Goal: Information Seeking & Learning: Learn about a topic

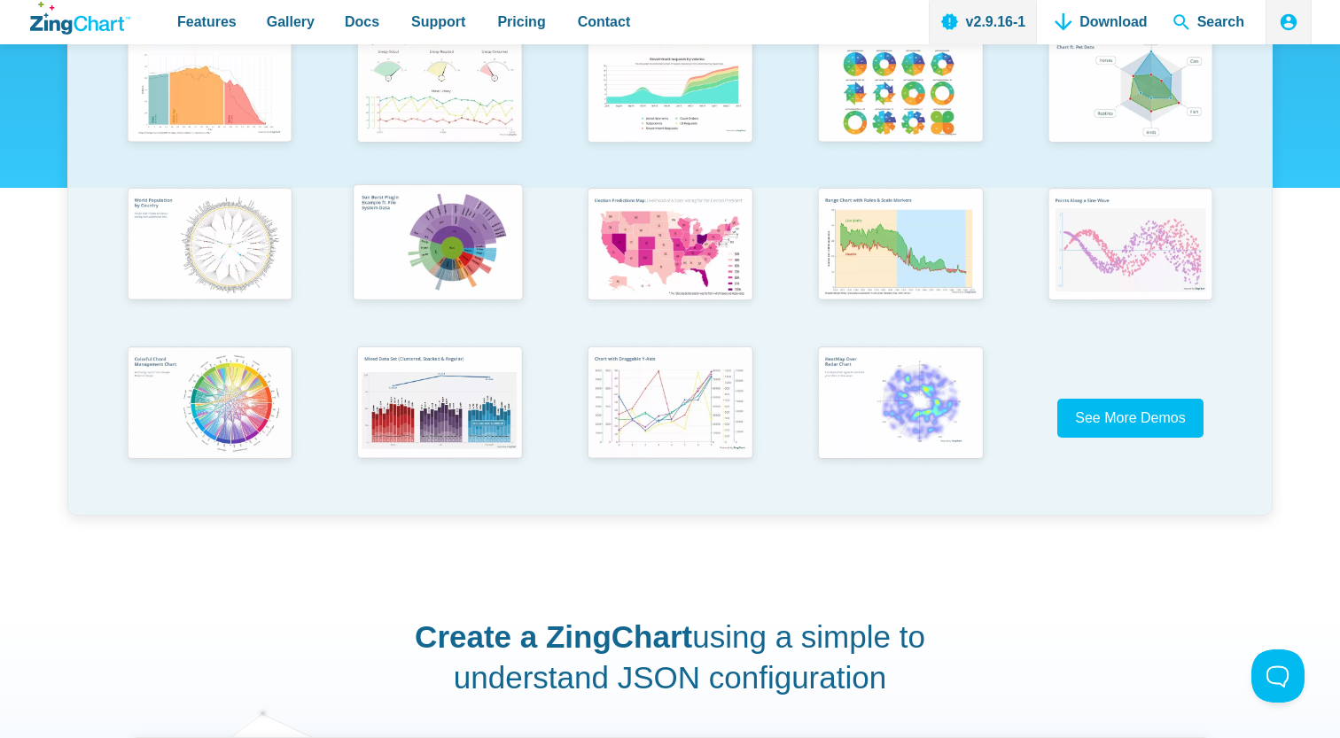
scroll to position [352, 0]
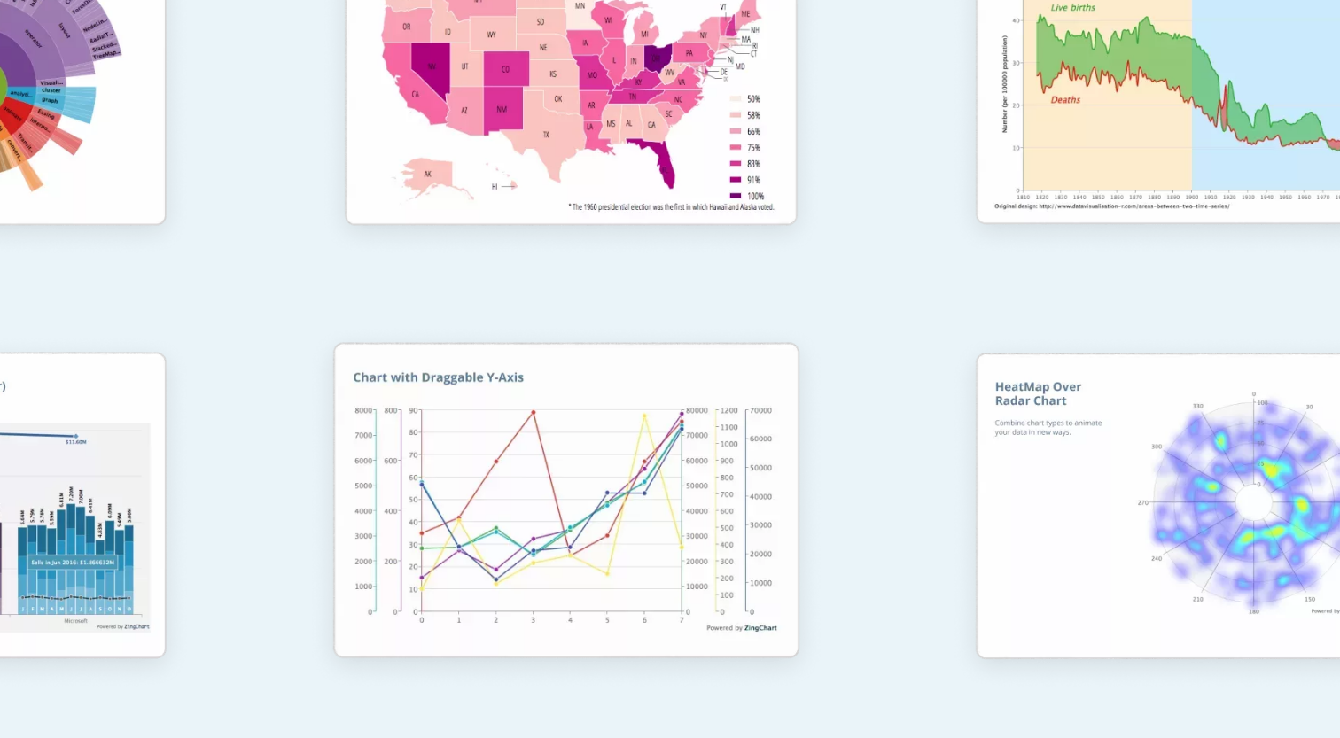
click at [727, 449] on img "App Content" at bounding box center [668, 470] width 190 height 136
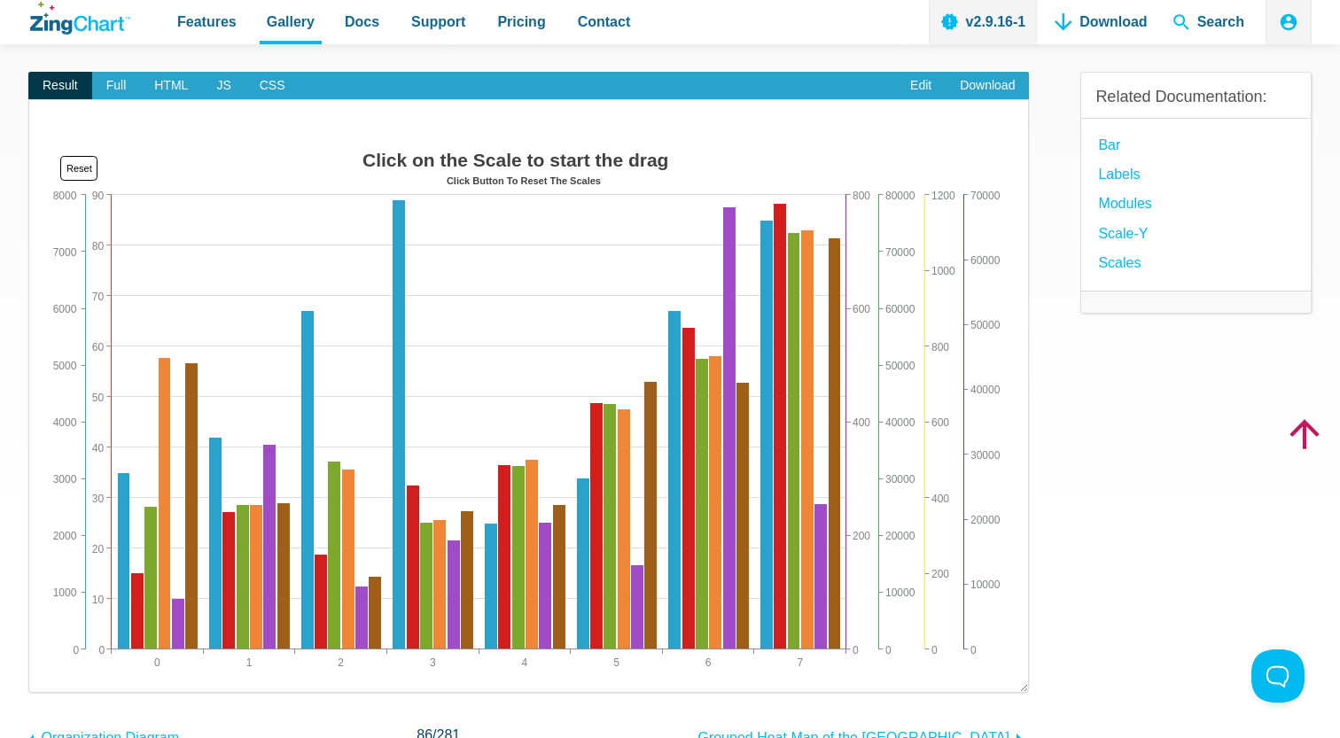
click at [868, 246] on img "App Content" at bounding box center [528, 409] width 963 height 532
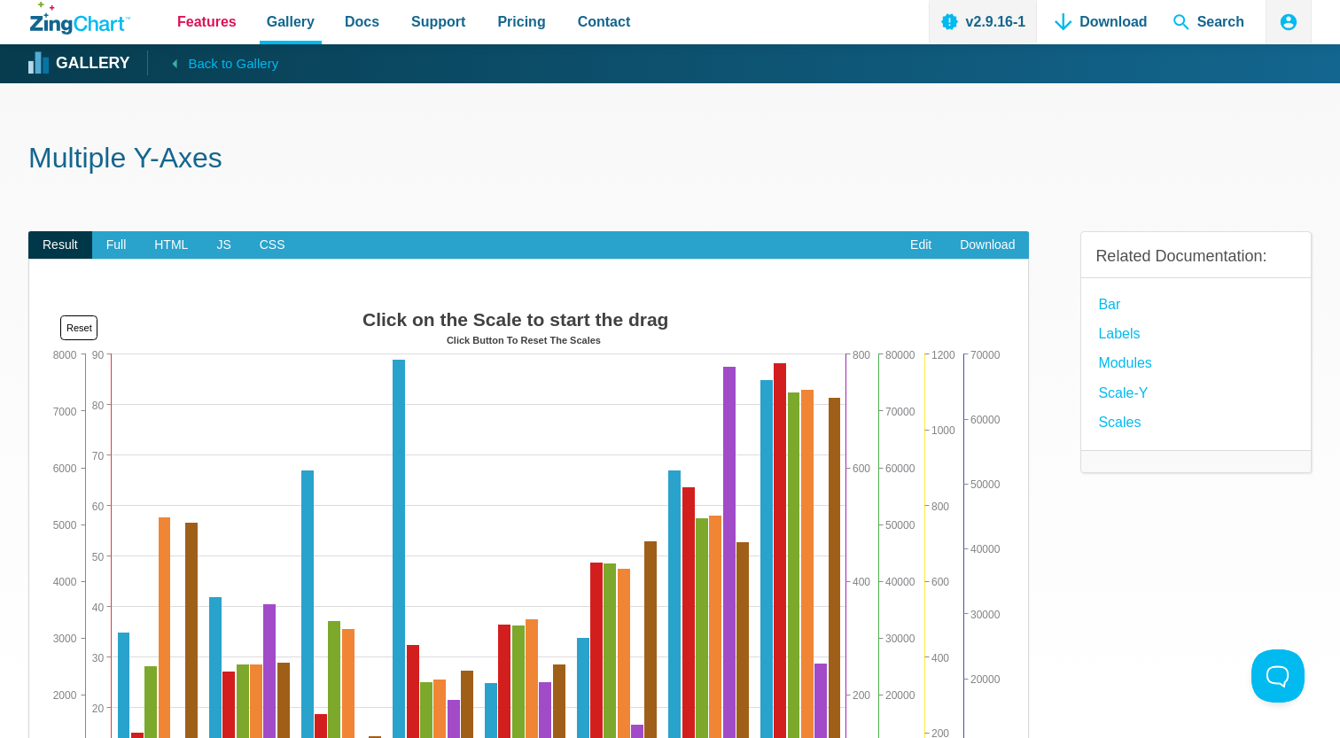
click at [221, 24] on span "Features" at bounding box center [206, 22] width 59 height 24
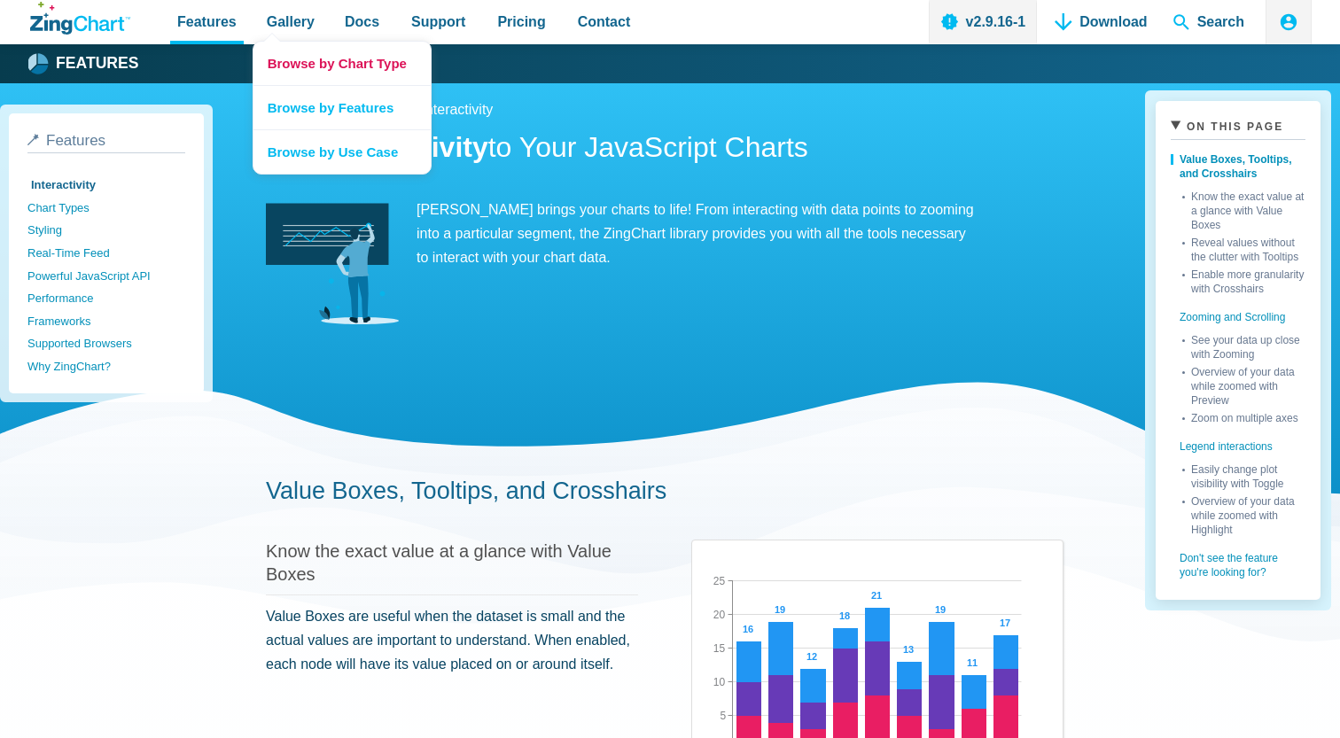
click at [327, 60] on link "Browse by Chart Type" at bounding box center [341, 63] width 177 height 43
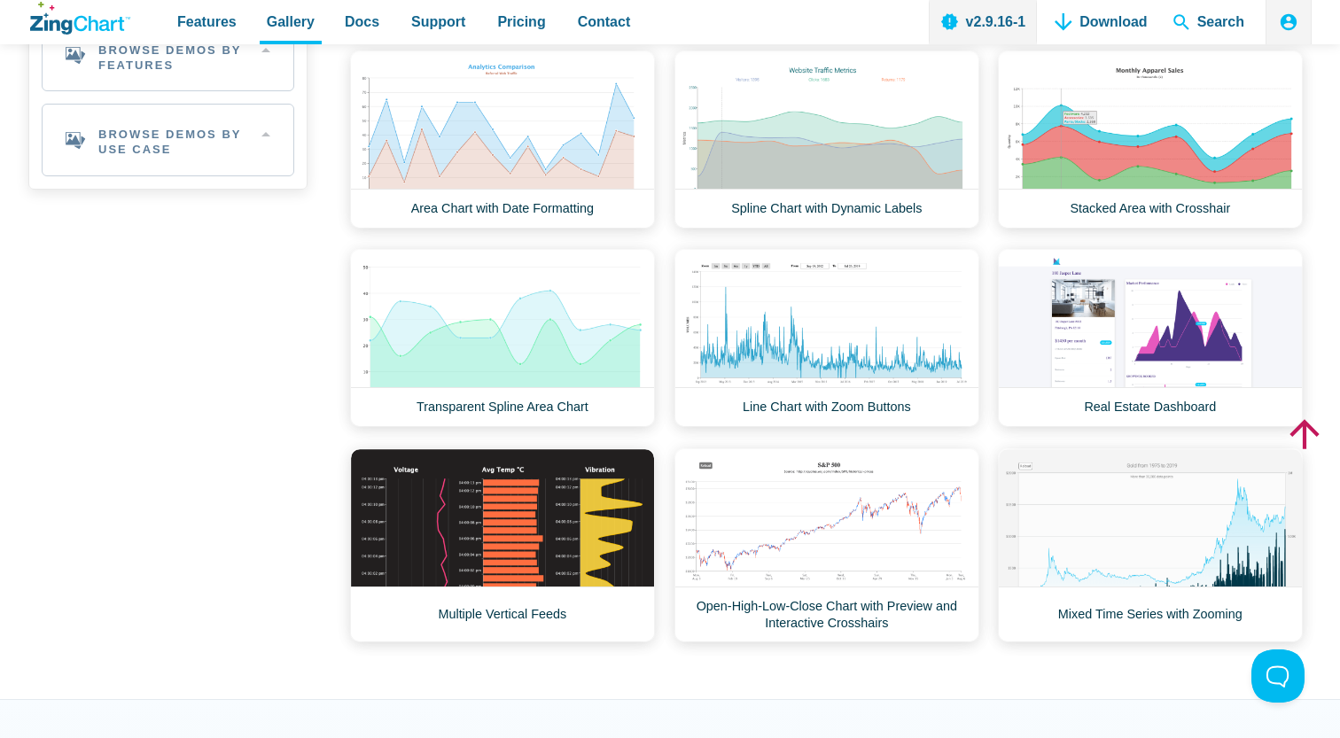
scroll to position [1238, 0]
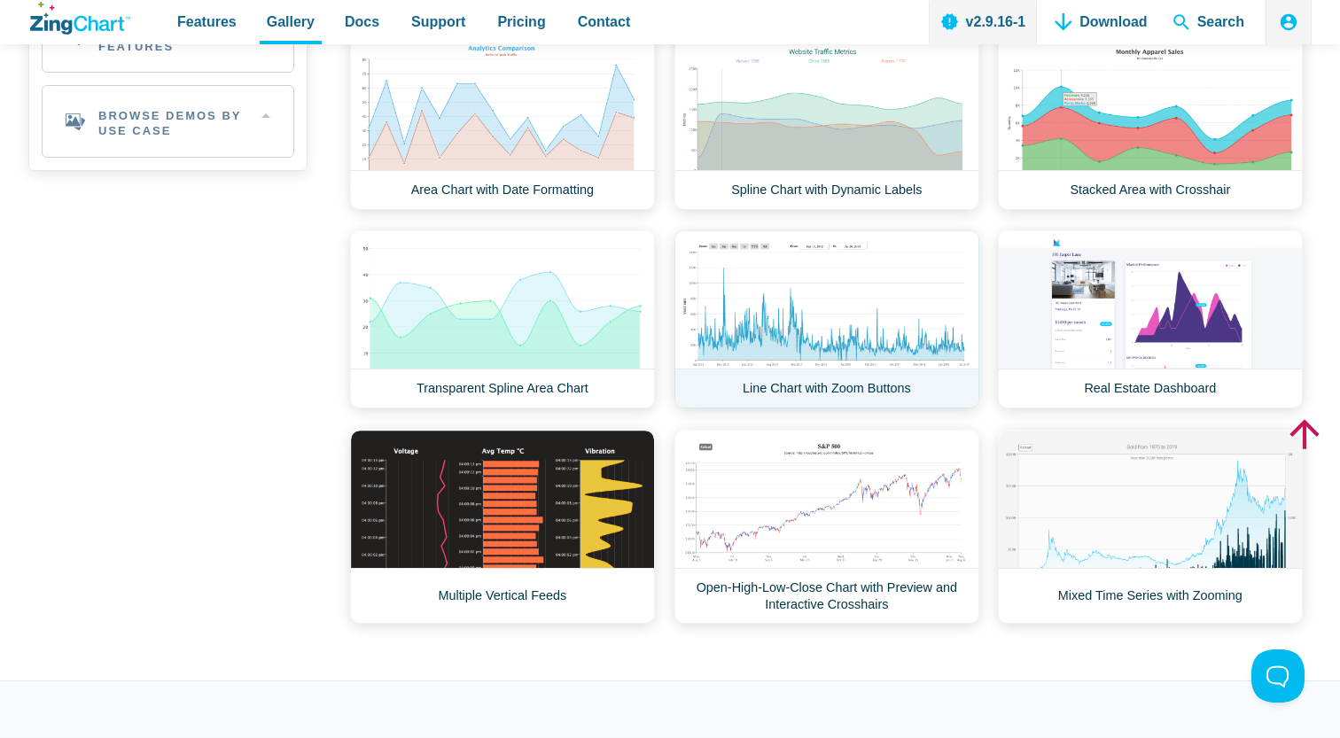
click at [812, 305] on link "Line Chart with Zoom Buttons" at bounding box center [826, 319] width 305 height 178
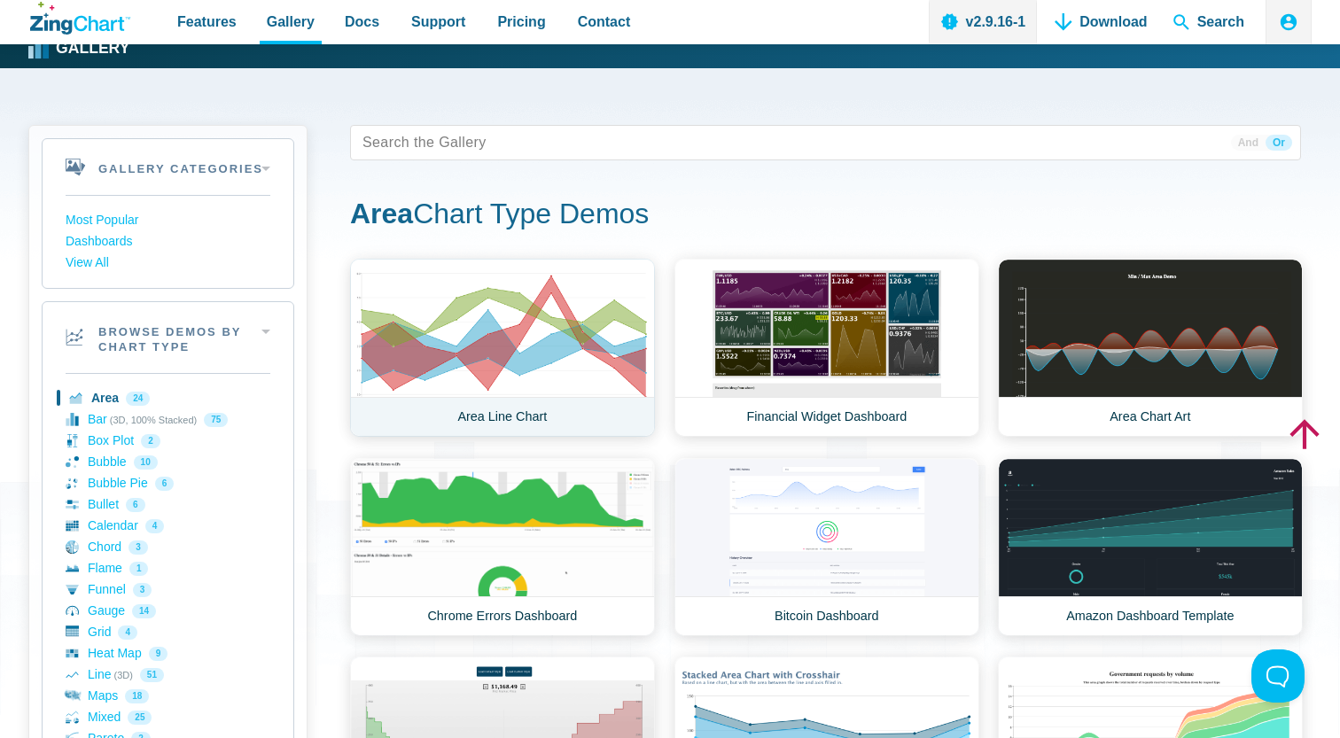
scroll to position [0, 0]
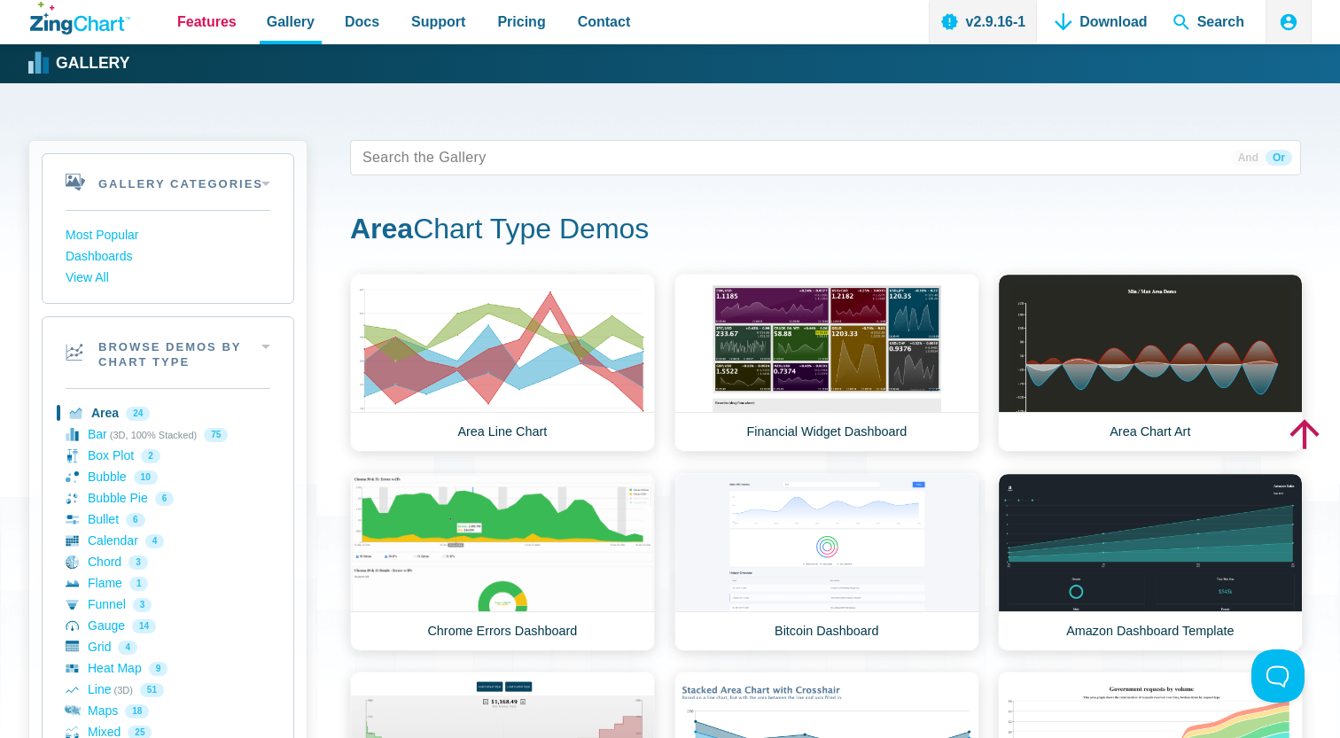
click at [220, 23] on span "Features" at bounding box center [206, 22] width 59 height 24
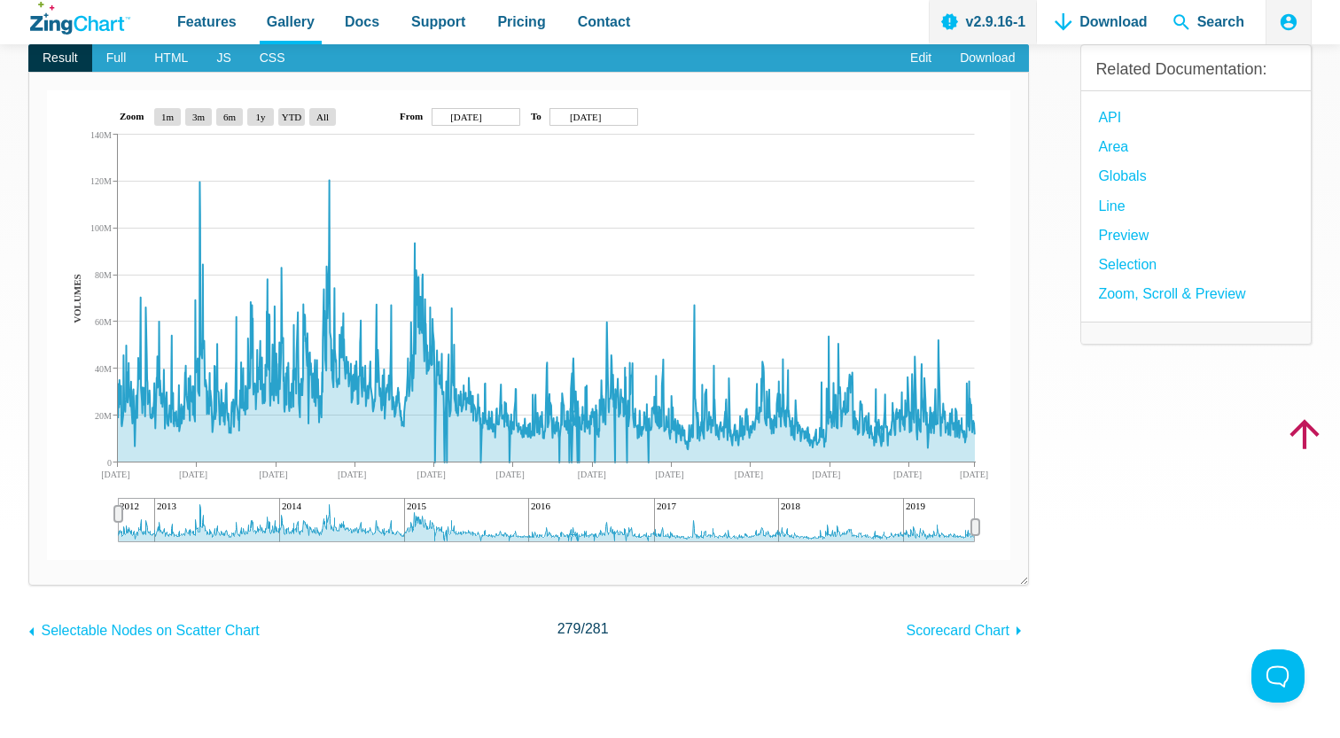
scroll to position [100, 0]
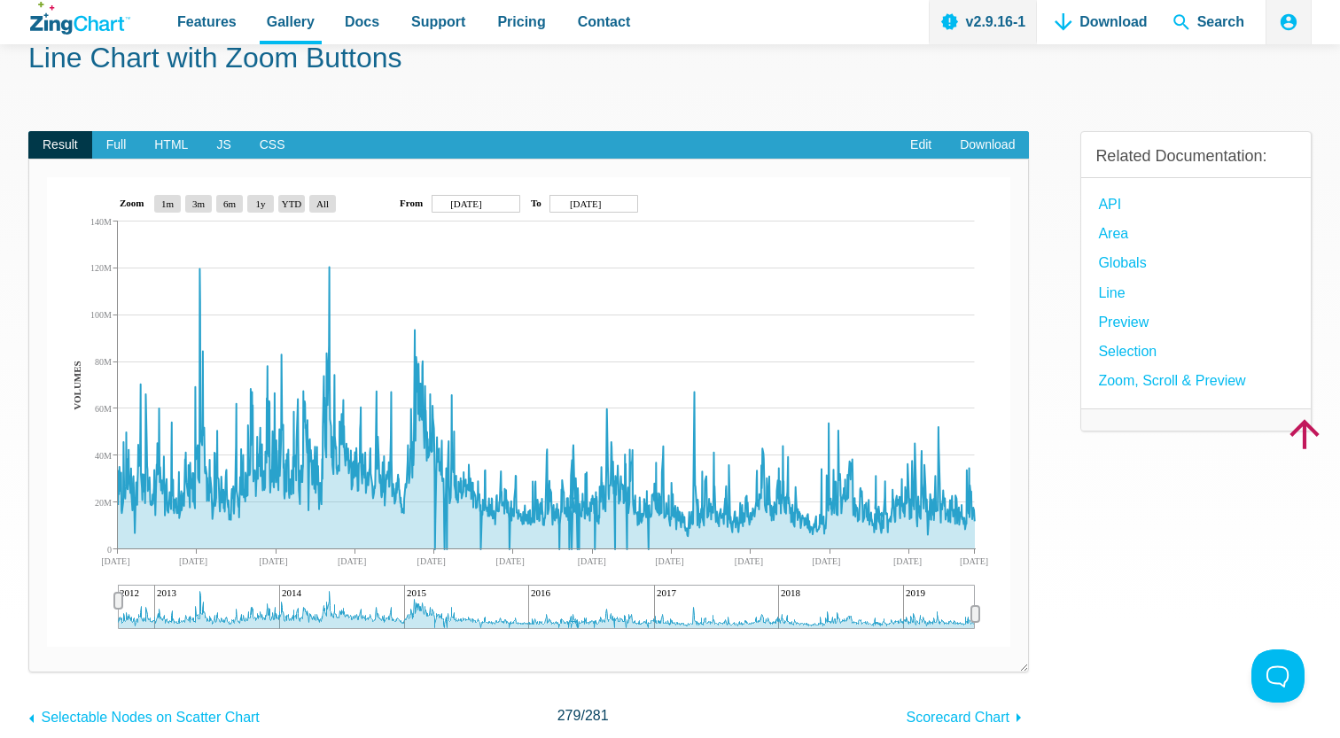
drag, startPoint x: 412, startPoint y: 610, endPoint x: 432, endPoint y: 610, distance: 20.4
click at [432, 610] on div "App Content" at bounding box center [546, 607] width 857 height 44
drag, startPoint x: 396, startPoint y: 610, endPoint x: 467, endPoint y: 606, distance: 71.0
click at [467, 607] on div "App Content" at bounding box center [546, 607] width 857 height 44
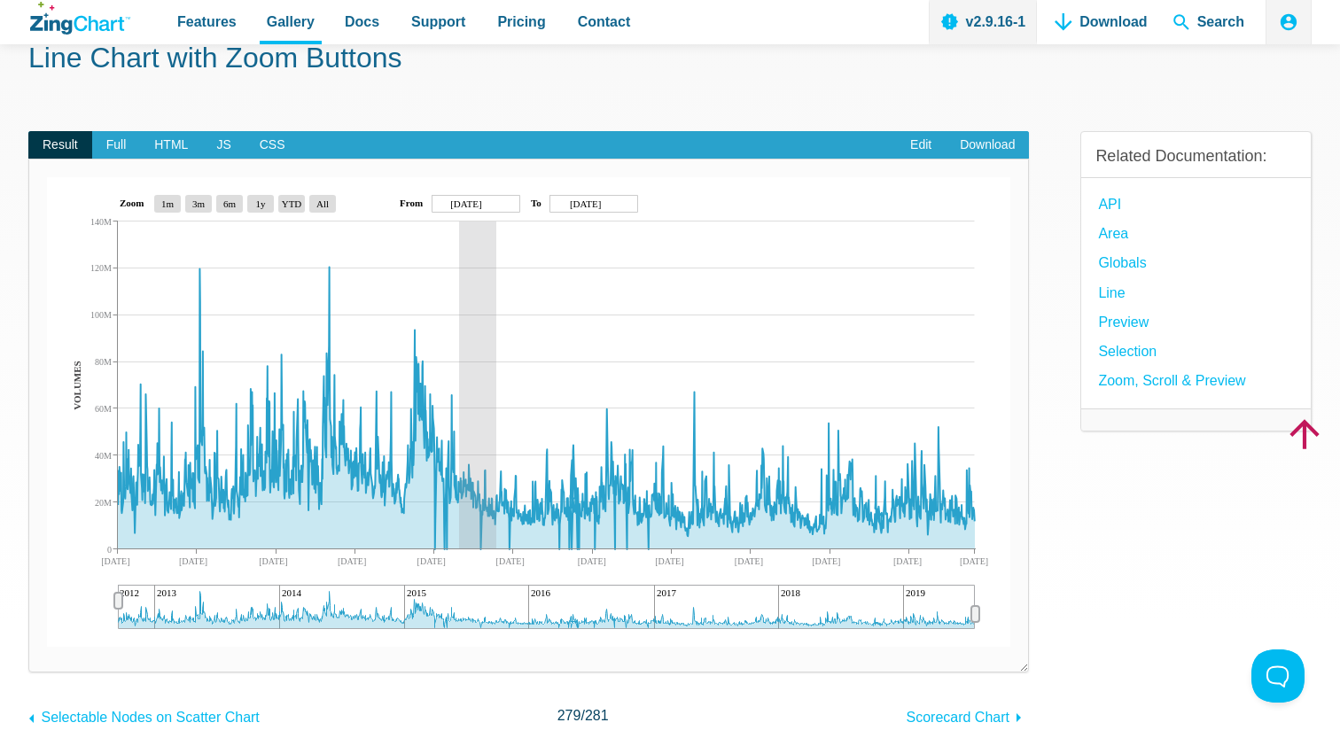
drag, startPoint x: 459, startPoint y: 511, endPoint x: 525, endPoint y: 511, distance: 66.5
click at [525, 511] on div "2012 2013 2014 2015 2016 2017 2018 2019 Sep 2012 Jul 2019 May 2013 Dec 2013 Aug…" at bounding box center [528, 412] width 963 height 470
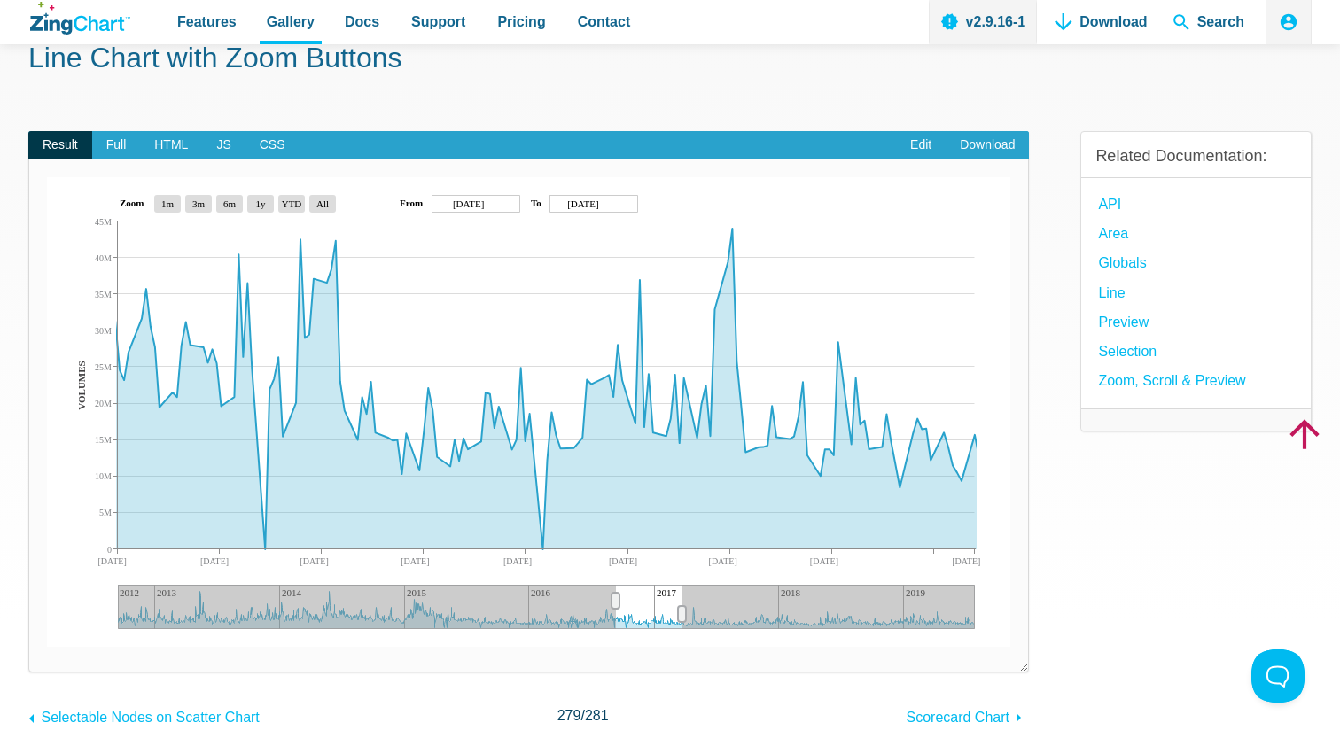
drag, startPoint x: 486, startPoint y: 610, endPoint x: 635, endPoint y: 671, distance: 161.4
click at [637, 672] on div "Powered by ZingChart 2012 2013 2014 2015 2016 2017 2018 2019 9 Sep 2016 22 Mar …" at bounding box center [528, 416] width 1000 height 514
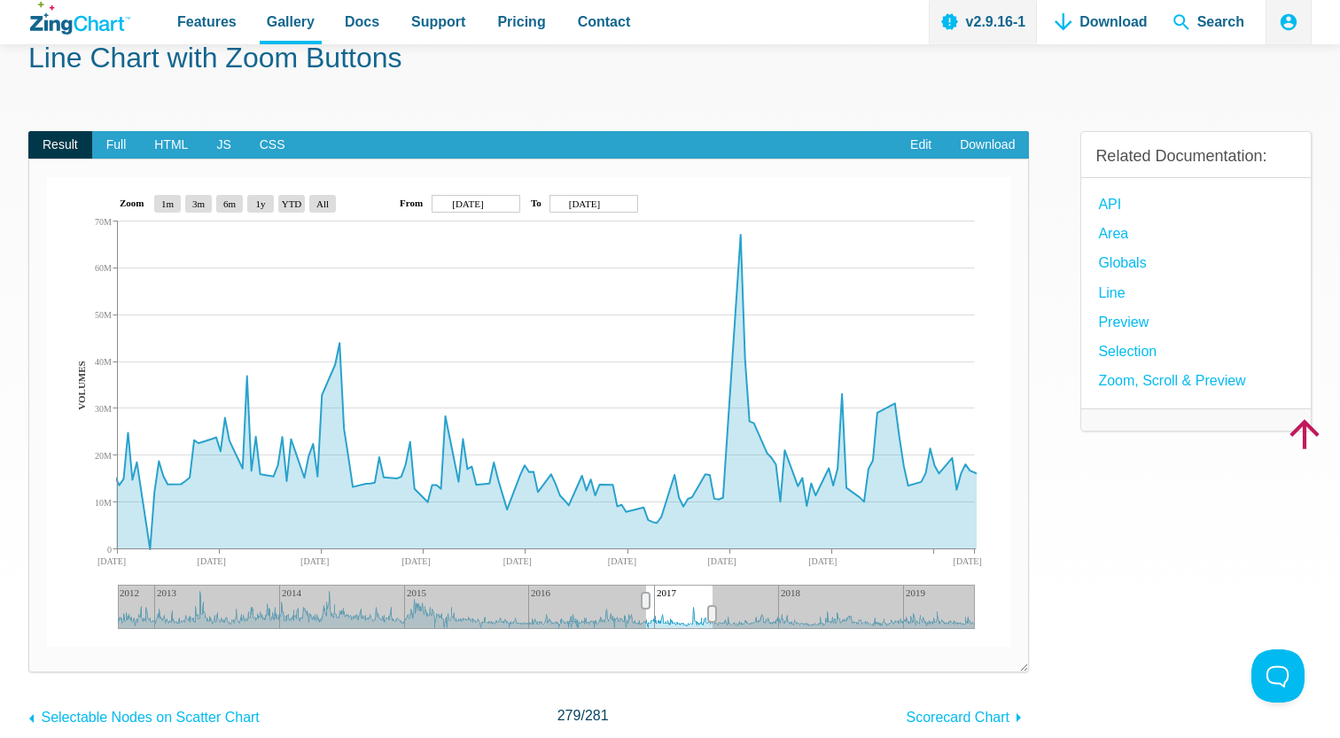
drag, startPoint x: 651, startPoint y: 610, endPoint x: 696, endPoint y: 609, distance: 44.3
click at [696, 610] on div "App Content" at bounding box center [679, 607] width 66 height 44
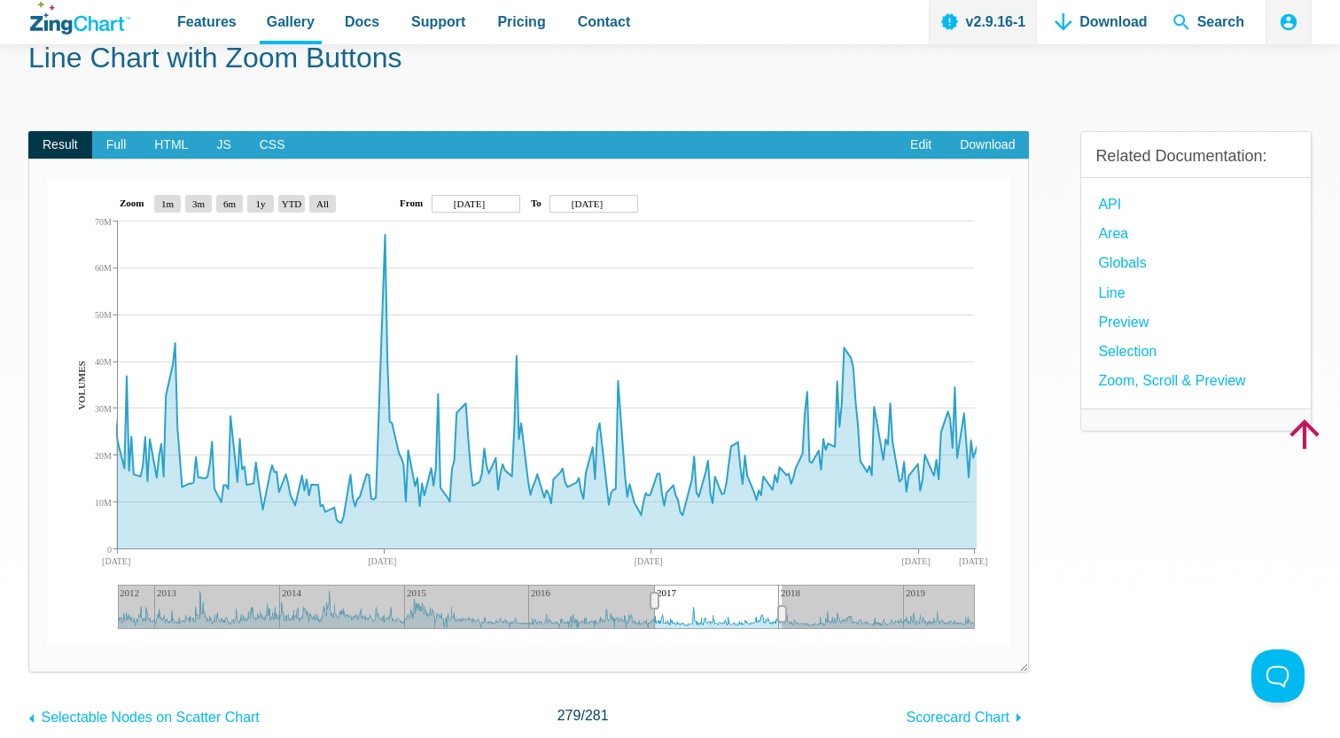
drag, startPoint x: 718, startPoint y: 612, endPoint x: 782, endPoint y: 626, distance: 65.2
click at [782, 626] on div "App Content" at bounding box center [781, 613] width 27 height 35
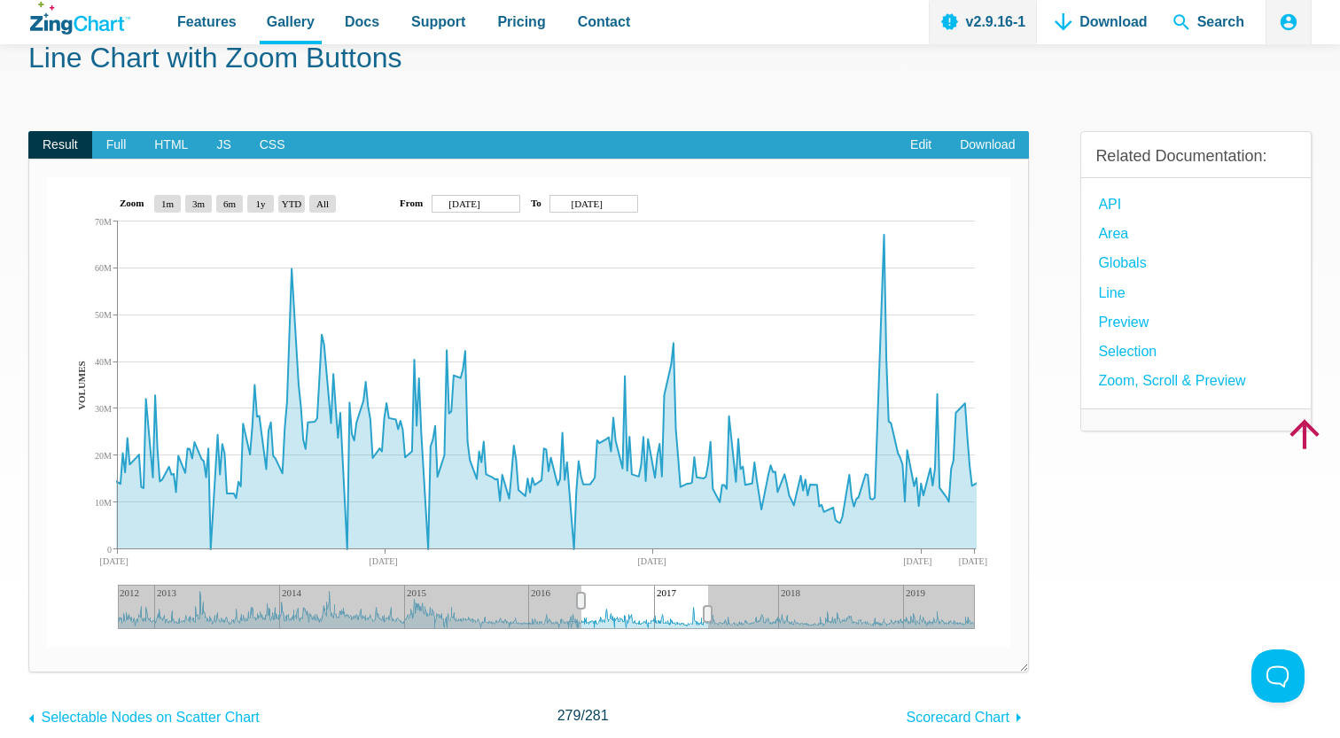
drag, startPoint x: 728, startPoint y: 604, endPoint x: 568, endPoint y: 604, distance: 160.4
click at [581, 604] on div "App Content" at bounding box center [644, 607] width 127 height 44
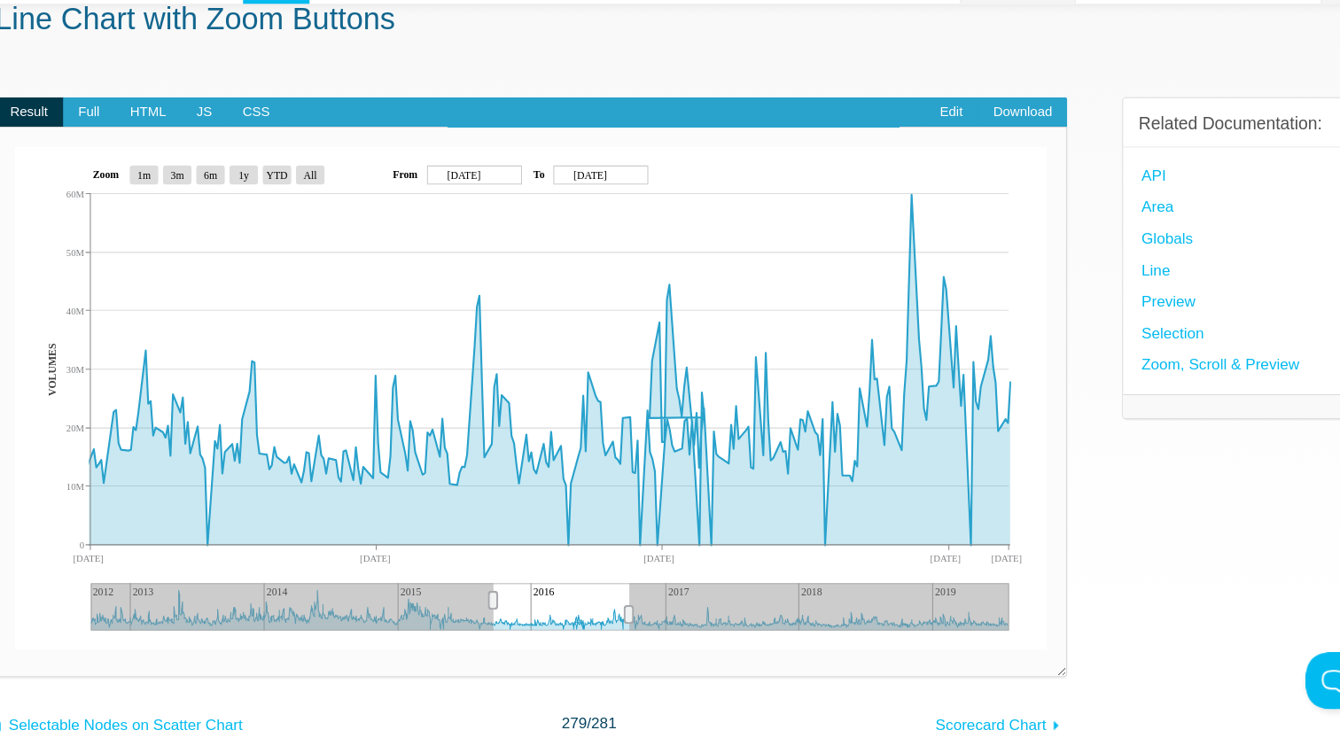
scroll to position [101, 0]
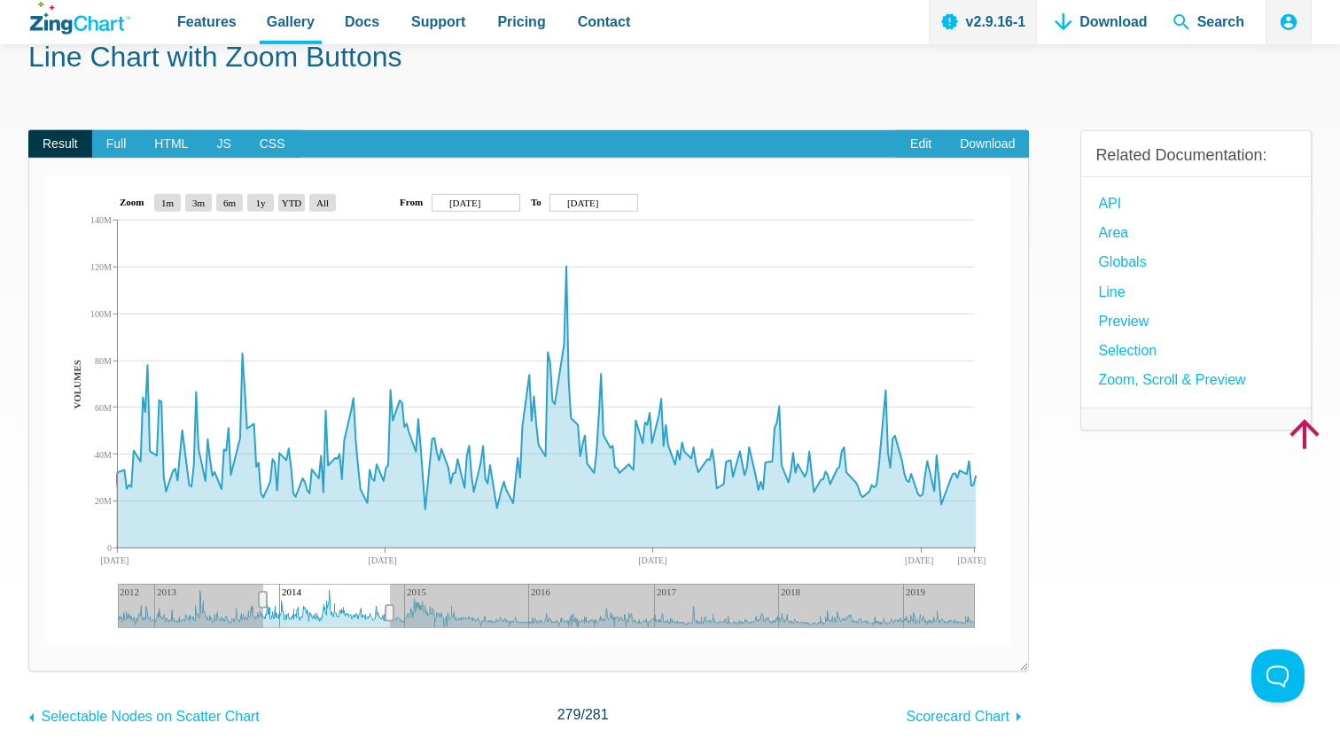
drag, startPoint x: 562, startPoint y: 609, endPoint x: 331, endPoint y: 612, distance: 230.4
click at [331, 612] on div "App Content" at bounding box center [326, 606] width 127 height 44
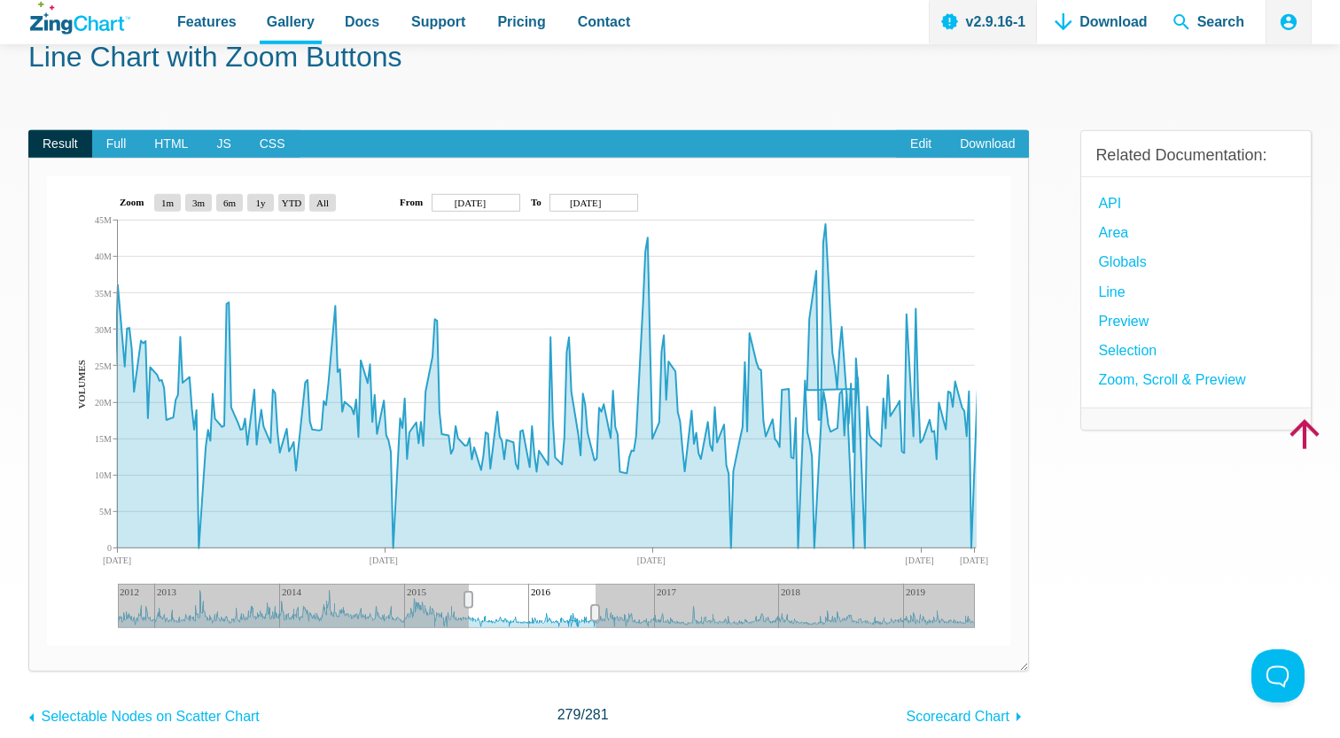
drag, startPoint x: 323, startPoint y: 603, endPoint x: 610, endPoint y: 607, distance: 287.1
click at [595, 607] on div "App Content" at bounding box center [532, 606] width 127 height 44
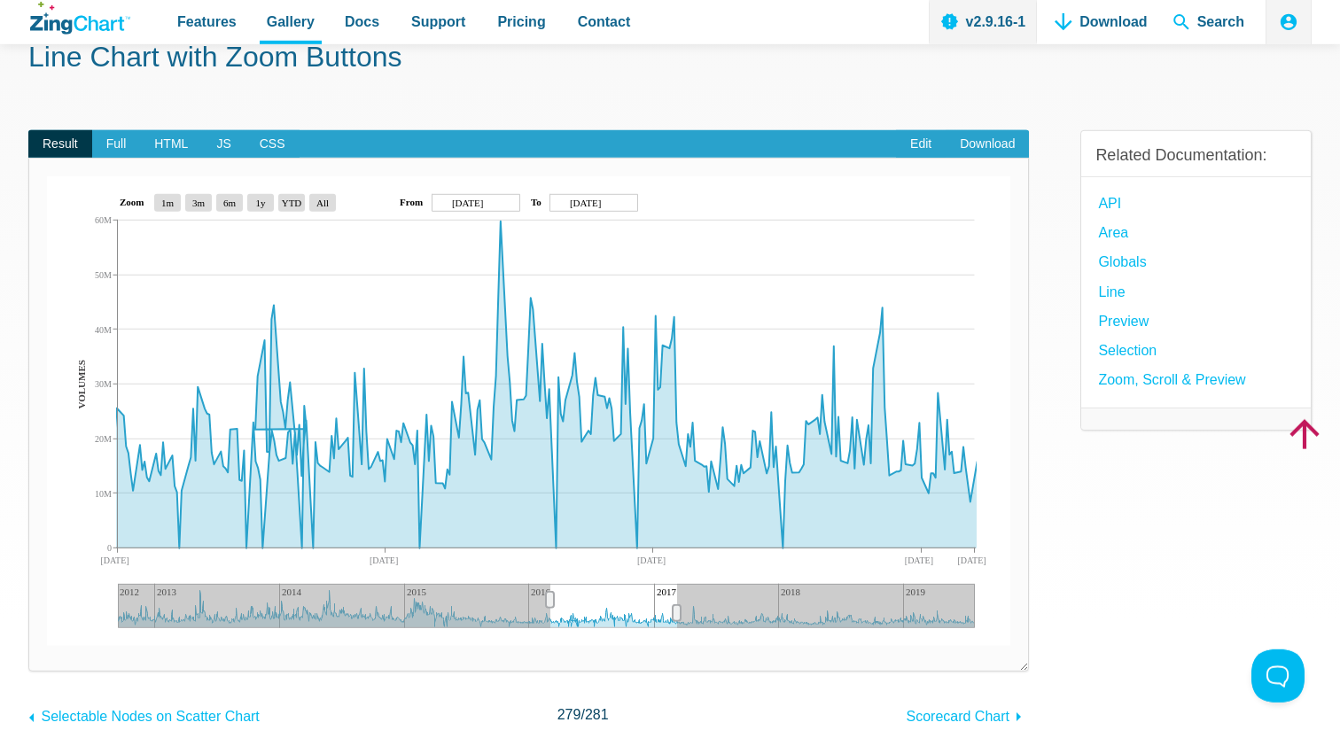
click at [393, 161] on div "Powered by ZingChart 2012 2013 2014 2015 2016 2017 2018 2019 Mar 2016 Mar 2017 …" at bounding box center [528, 415] width 1000 height 514
click at [377, 451] on img "App Content" at bounding box center [528, 411] width 963 height 470
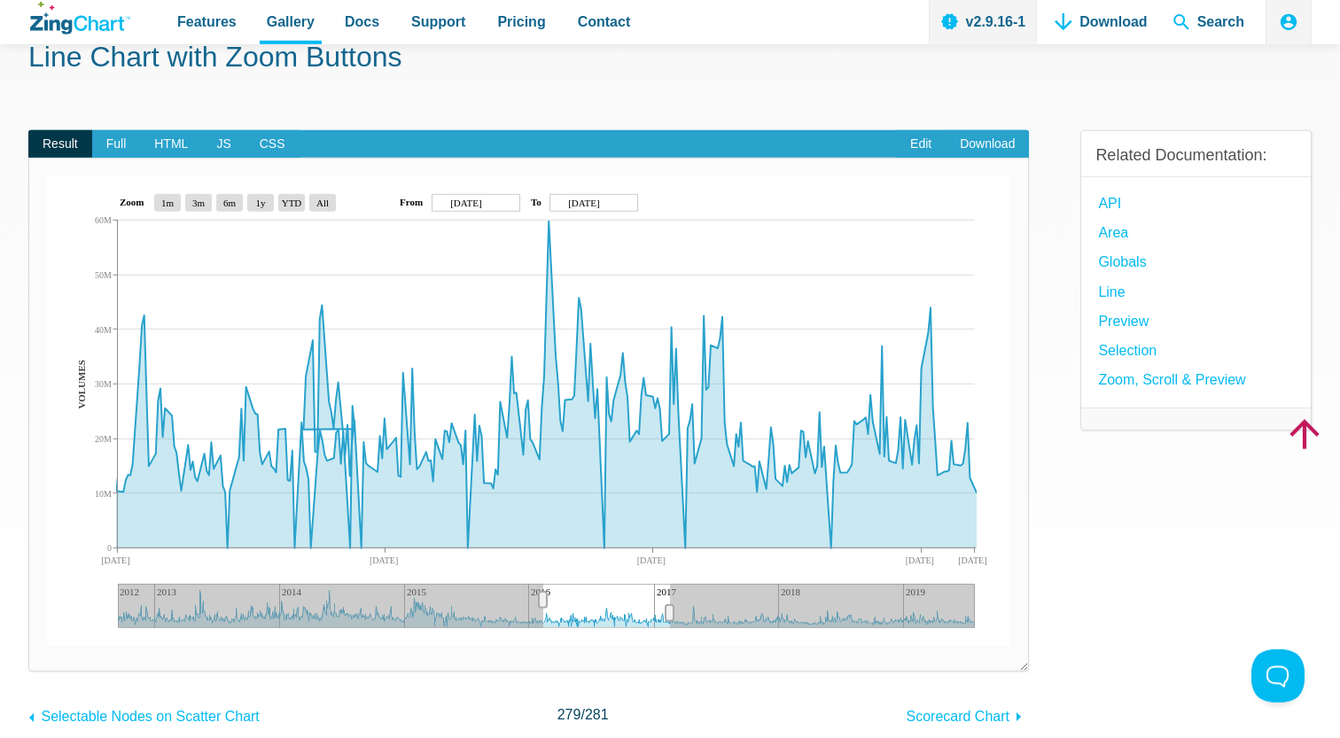
drag, startPoint x: 603, startPoint y: 606, endPoint x: 477, endPoint y: 602, distance: 126.8
click at [543, 602] on div "App Content" at bounding box center [606, 606] width 127 height 44
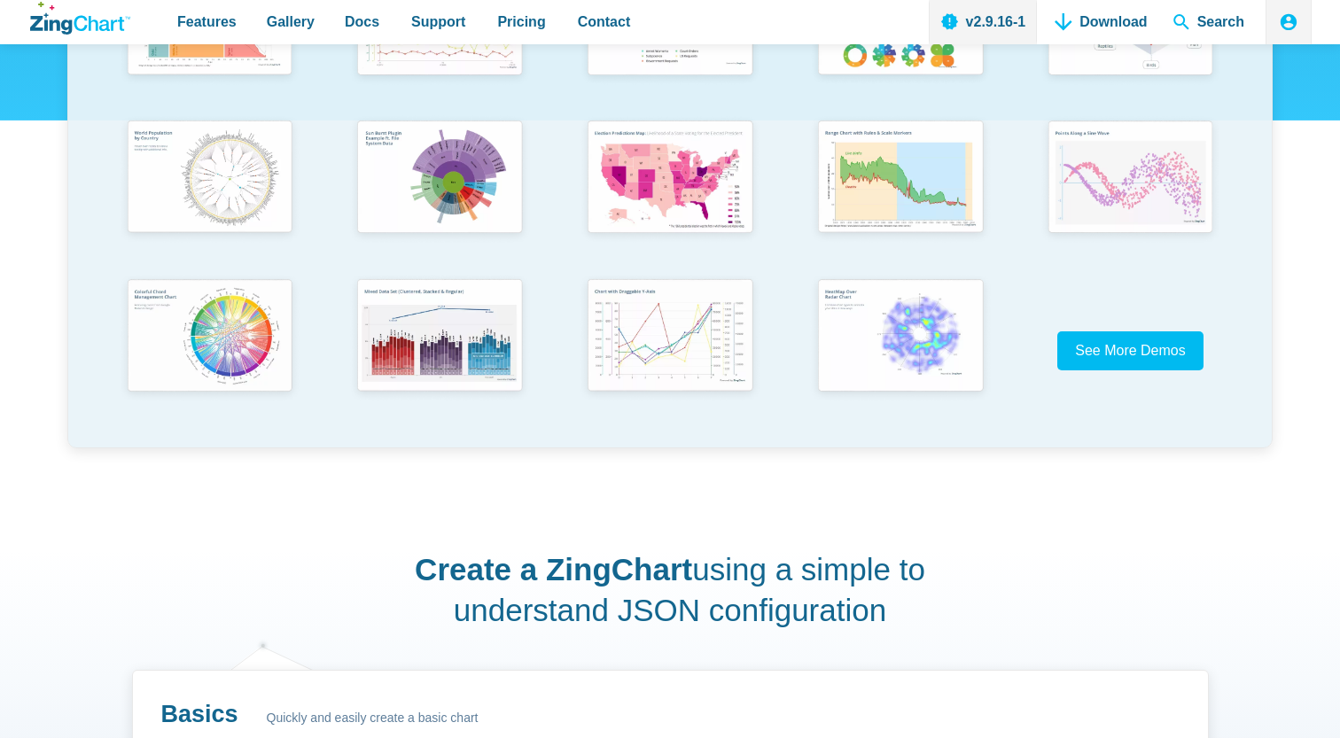
scroll to position [474, 0]
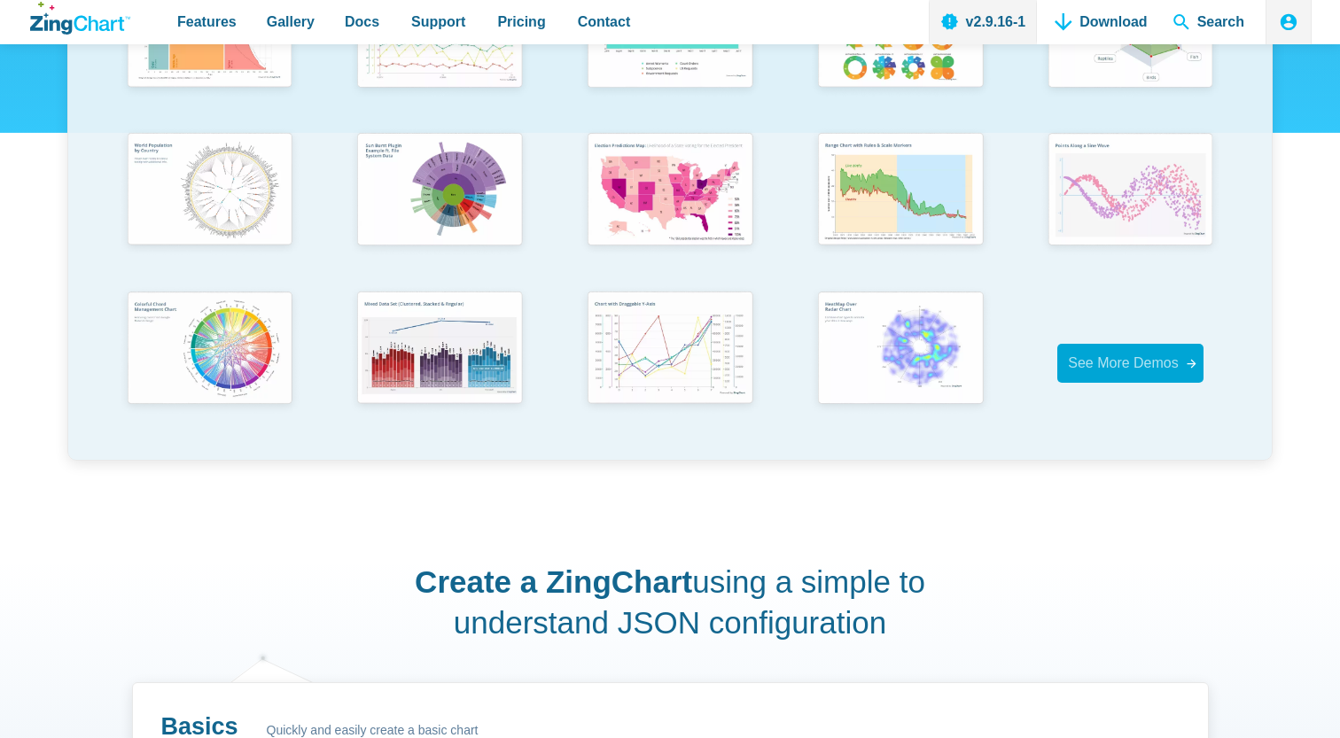
click at [1138, 365] on span "See More Demos" at bounding box center [1123, 362] width 111 height 15
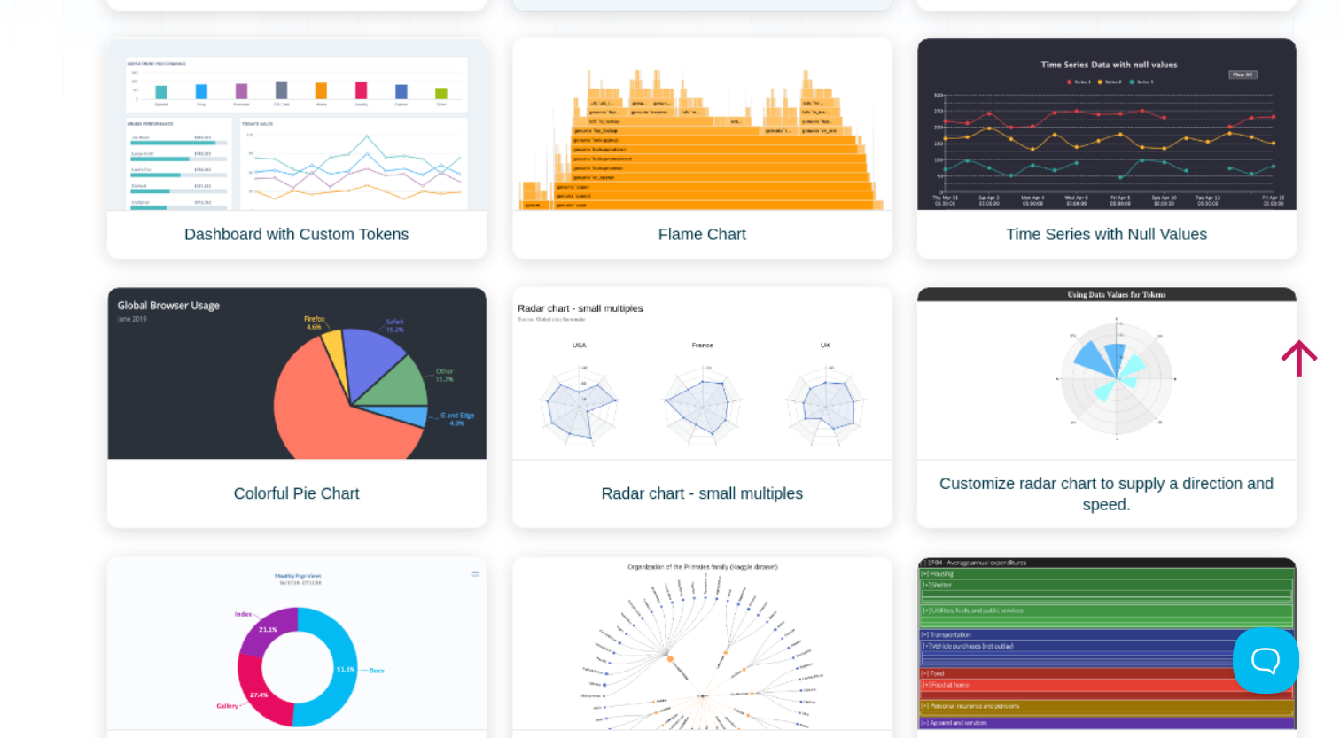
scroll to position [541, 0]
